Goal: Feedback & Contribution: Contribute content

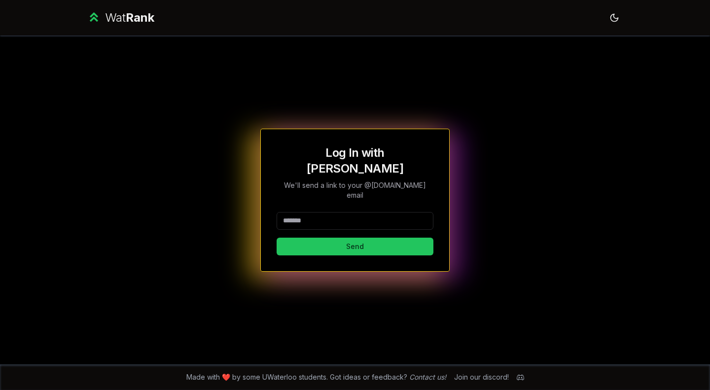
click at [342, 212] on input at bounding box center [355, 221] width 157 height 18
click at [196, 140] on div "Log In with WatIAM We'll send a link to your @uwaterloo.ca email Send" at bounding box center [355, 200] width 568 height 329
click at [328, 212] on input at bounding box center [355, 221] width 157 height 18
type input "*"
type input "********"
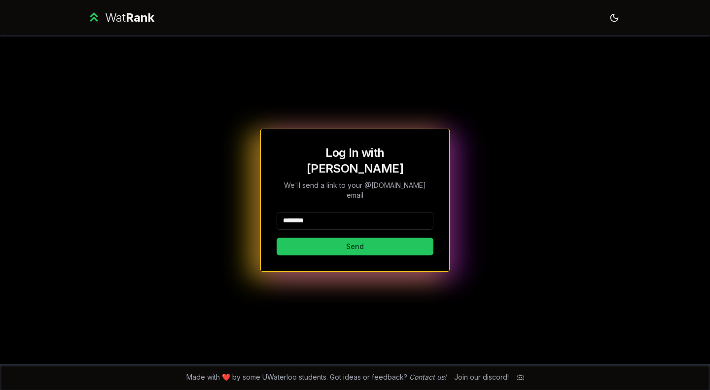
click at [277, 238] on button "Send" at bounding box center [355, 247] width 157 height 18
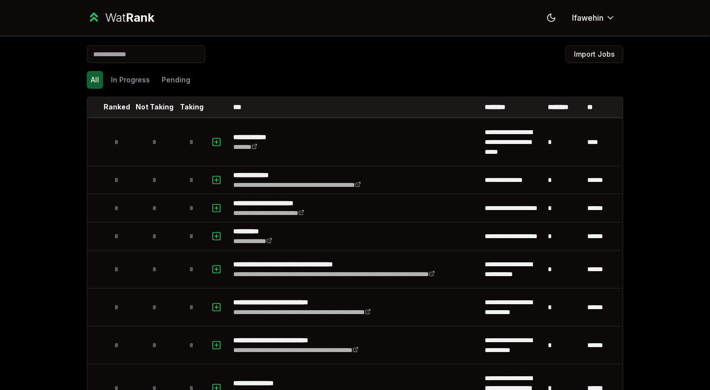
click at [178, 303] on td "*" at bounding box center [192, 307] width 28 height 37
click at [154, 308] on div "*" at bounding box center [155, 307] width 20 height 20
click at [390, 300] on p "**********" at bounding box center [327, 302] width 188 height 10
click at [220, 301] on td at bounding box center [218, 307] width 24 height 37
click at [216, 306] on icon "button" at bounding box center [217, 307] width 10 height 12
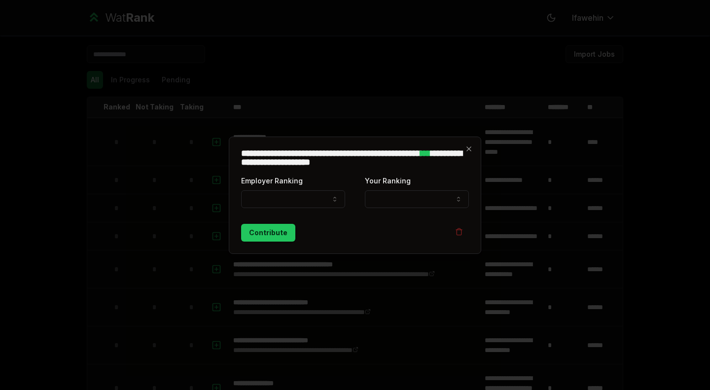
select select
click at [467, 151] on icon "button" at bounding box center [469, 149] width 8 height 8
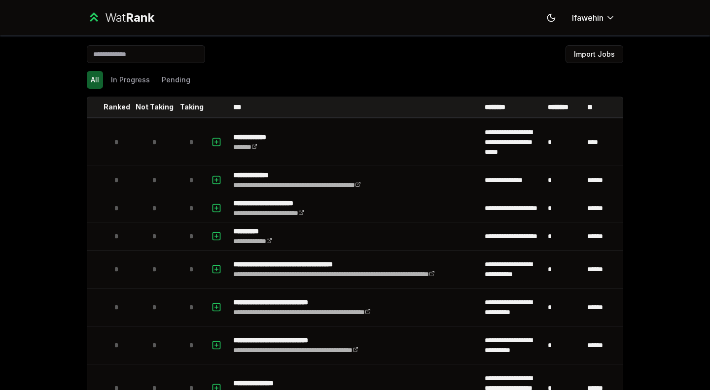
scroll to position [1177, 0]
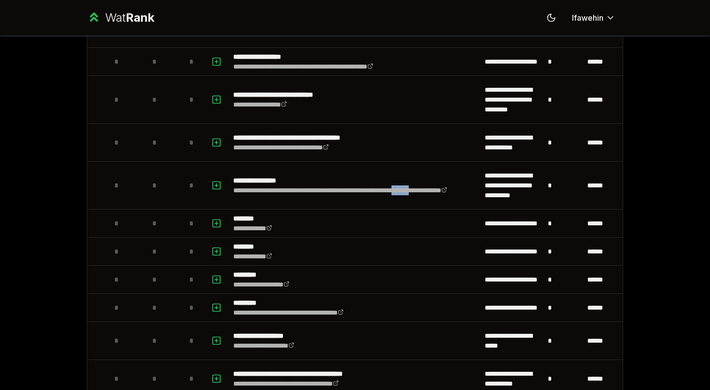
click at [216, 185] on icon "button" at bounding box center [217, 186] width 10 height 12
select select
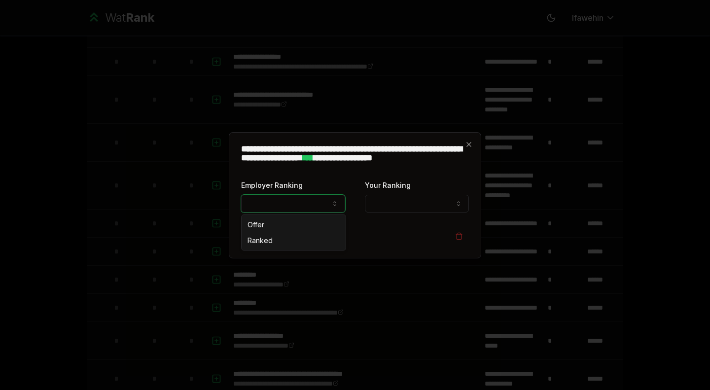
click at [305, 202] on button "Employer Ranking" at bounding box center [293, 204] width 104 height 18
click at [293, 202] on button "Ranked" at bounding box center [293, 204] width 104 height 18
select select "*****"
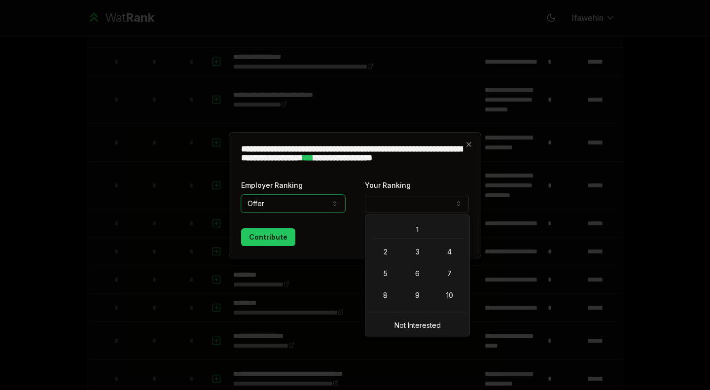
click at [418, 206] on button "Your Ranking" at bounding box center [417, 204] width 104 height 18
select select "*"
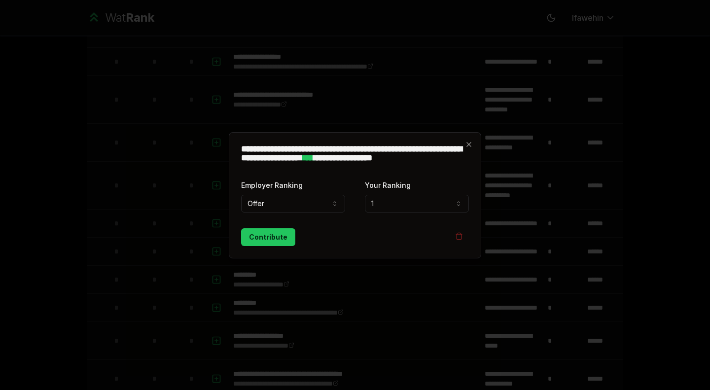
click at [247, 236] on button "Contribute" at bounding box center [268, 237] width 54 height 18
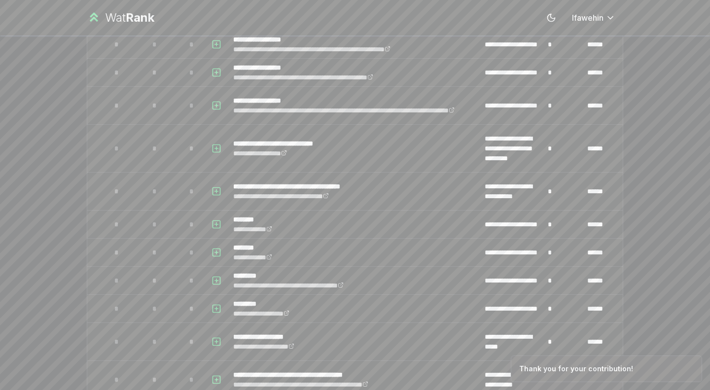
scroll to position [0, 0]
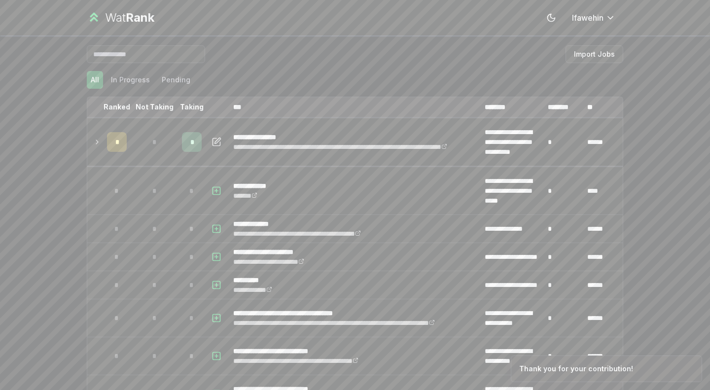
click at [190, 102] on th "Taking" at bounding box center [192, 107] width 28 height 20
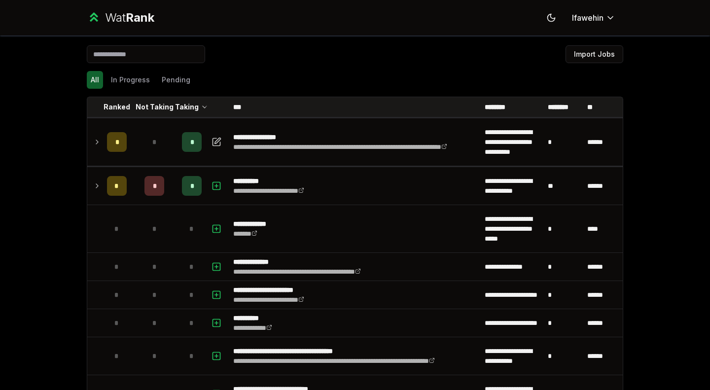
click at [97, 183] on icon at bounding box center [97, 186] width 8 height 12
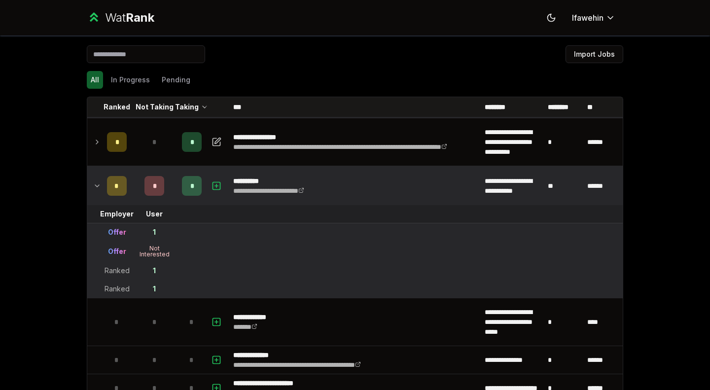
click at [97, 183] on icon at bounding box center [97, 186] width 8 height 12
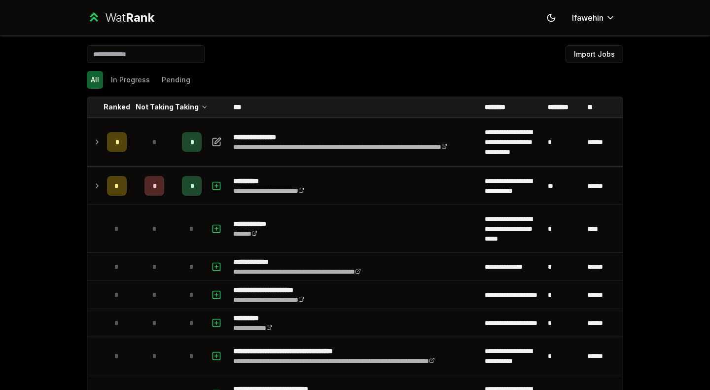
click at [152, 105] on p "Not Taking" at bounding box center [155, 107] width 38 height 10
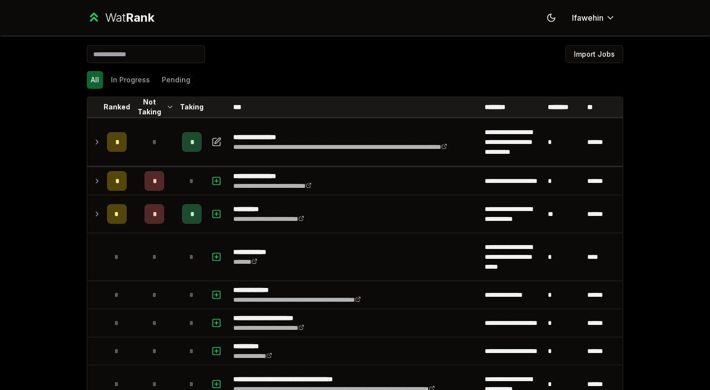
click at [121, 109] on p "Ranked" at bounding box center [117, 107] width 27 height 10
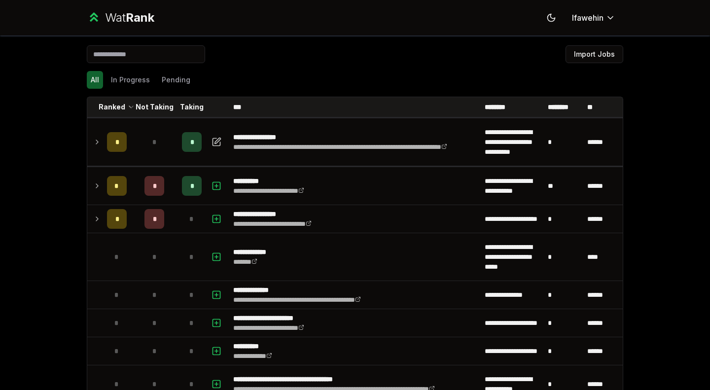
click at [99, 225] on td at bounding box center [95, 219] width 16 height 28
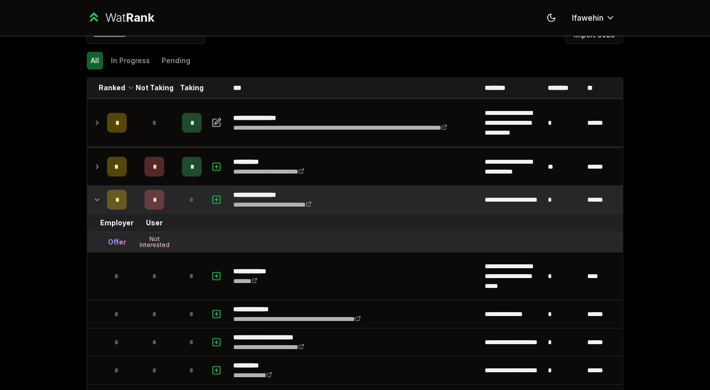
scroll to position [20, 0]
click at [128, 65] on button "In Progress" at bounding box center [130, 60] width 47 height 18
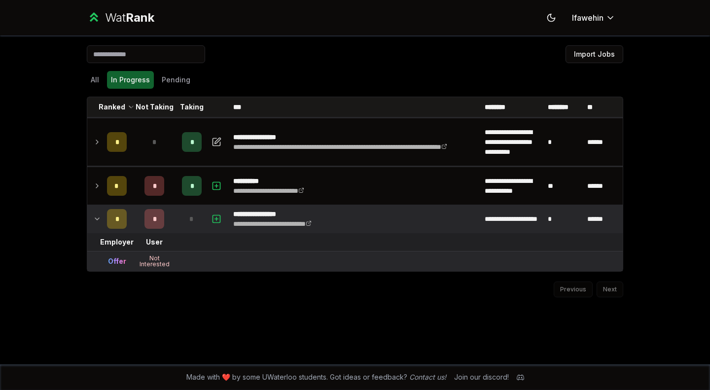
scroll to position [0, 0]
click at [171, 81] on button "Pending" at bounding box center [176, 80] width 37 height 18
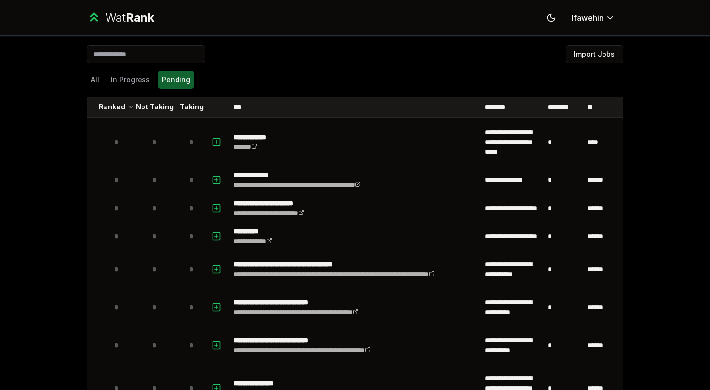
click at [98, 85] on button "All" at bounding box center [95, 80] width 16 height 18
